Goal: Transaction & Acquisition: Purchase product/service

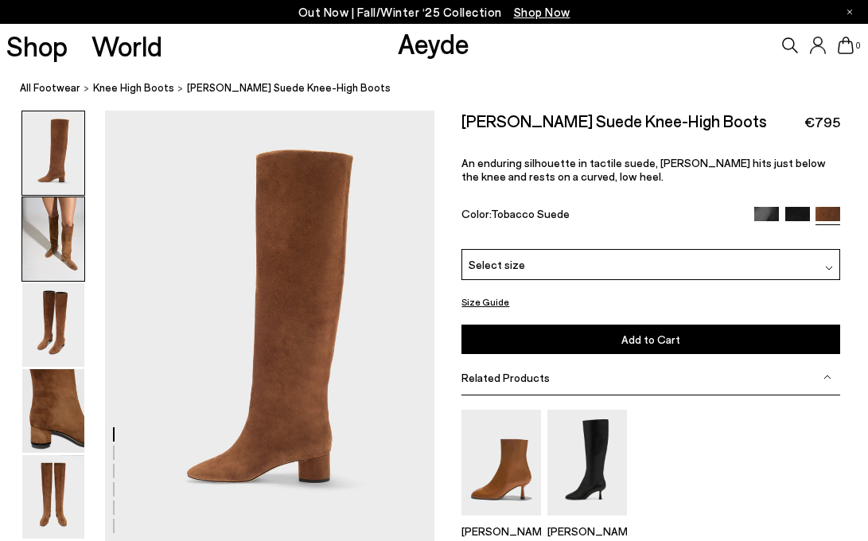
click at [64, 270] on img at bounding box center [53, 239] width 62 height 84
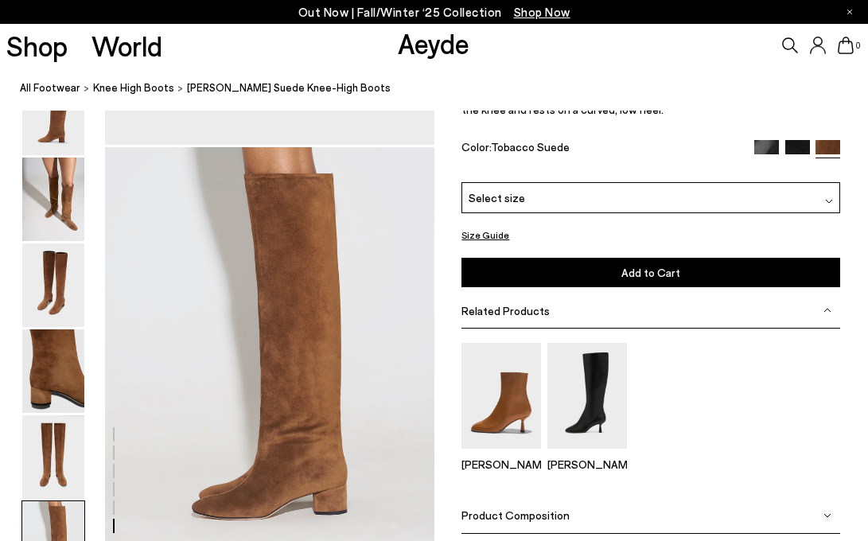
scroll to position [2192, 0]
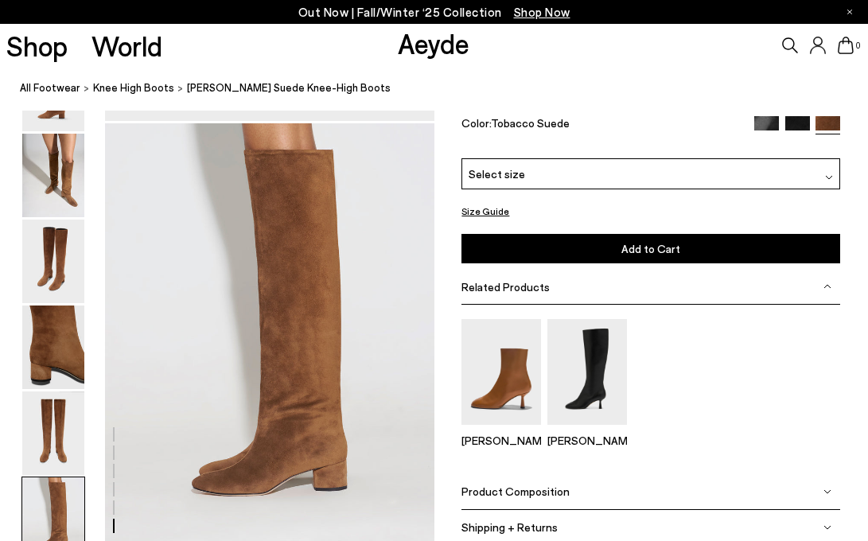
click at [773, 166] on div "Select size" at bounding box center [650, 173] width 379 height 31
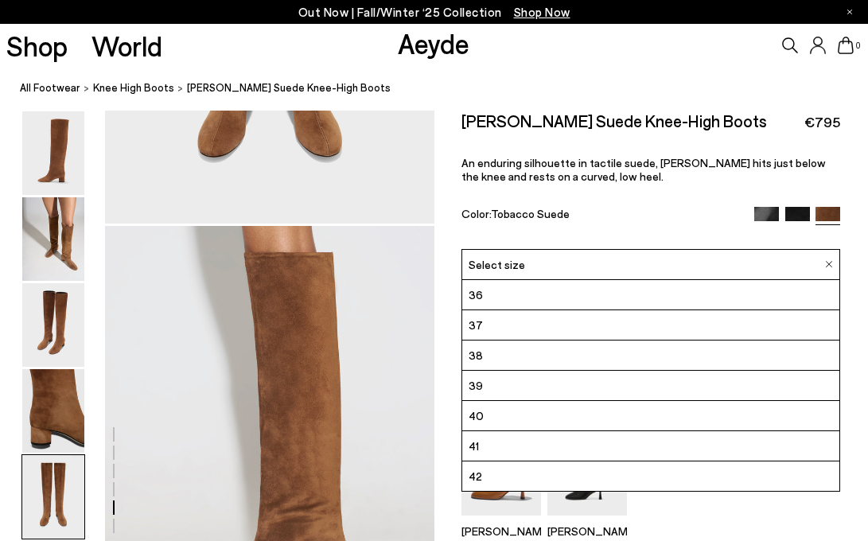
scroll to position [2091, 0]
click at [768, 213] on img at bounding box center [766, 219] width 25 height 25
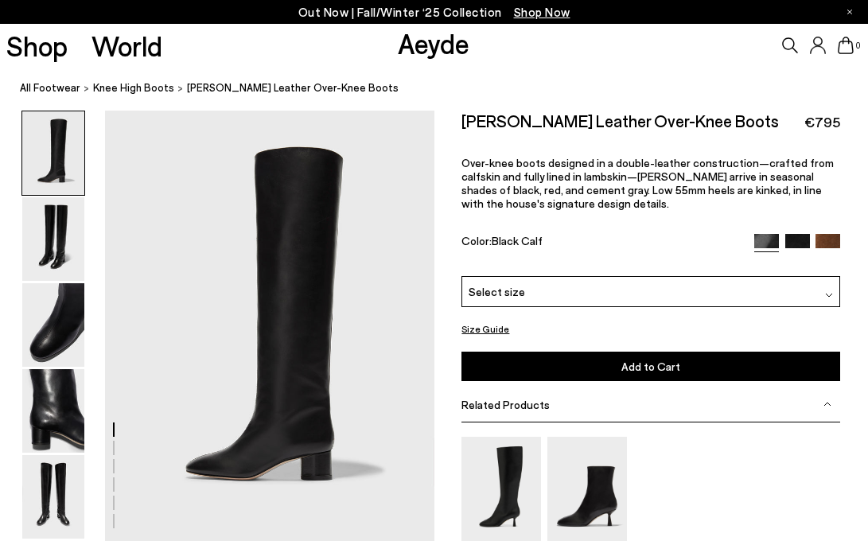
click at [804, 236] on img at bounding box center [797, 246] width 25 height 25
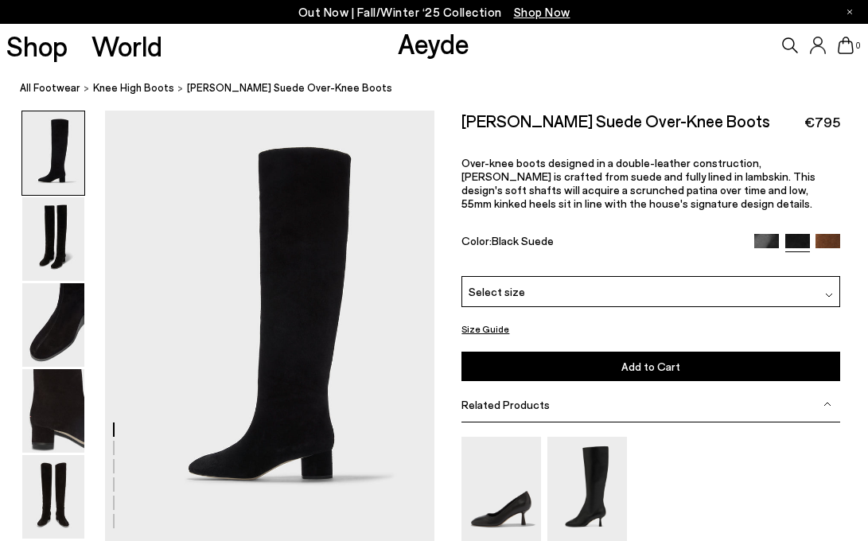
click at [830, 243] on img at bounding box center [827, 246] width 25 height 25
